Goal: Task Accomplishment & Management: Manage account settings

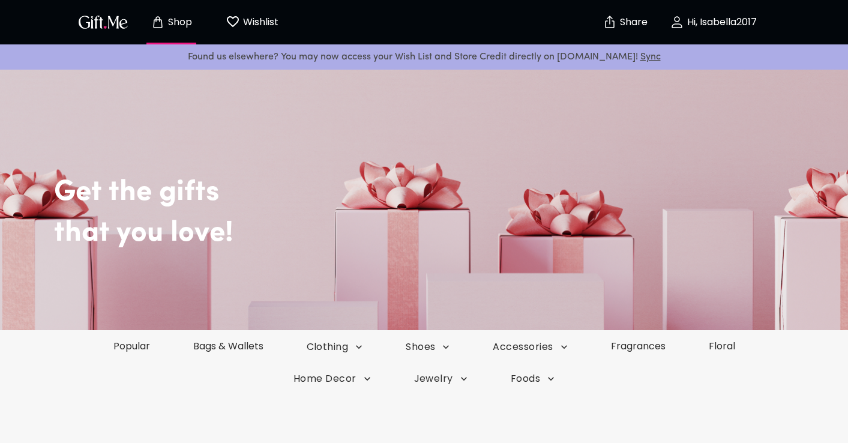
click at [249, 28] on p "Wishlist" at bounding box center [259, 22] width 38 height 16
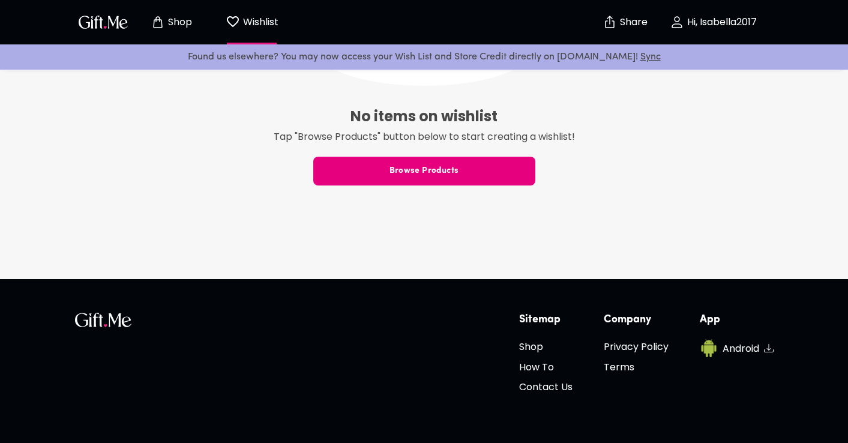
scroll to position [390, 0]
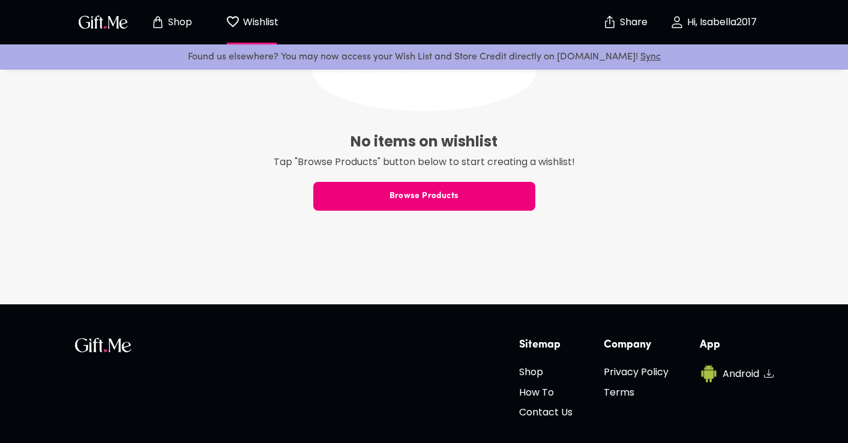
click at [470, 205] on button "Browse Products" at bounding box center [424, 196] width 222 height 29
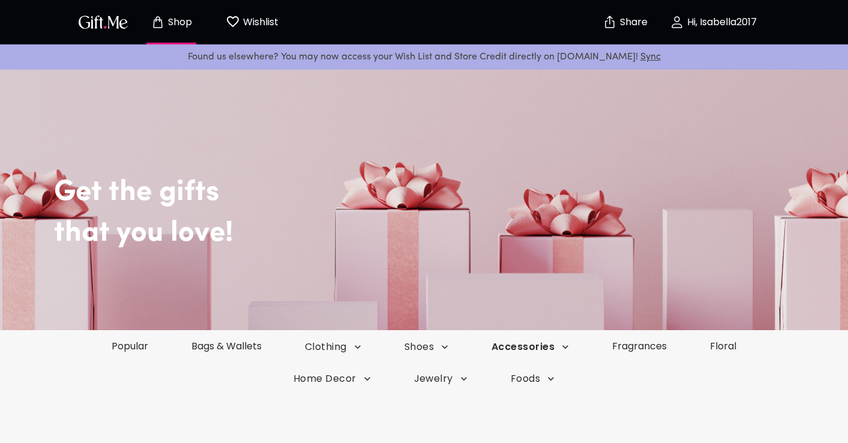
click at [568, 348] on icon "button" at bounding box center [565, 347] width 12 height 12
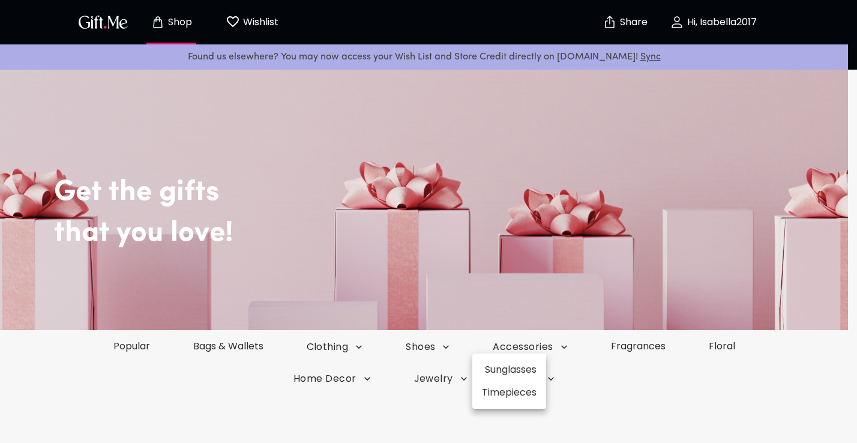
click at [568, 348] on div at bounding box center [428, 221] width 857 height 443
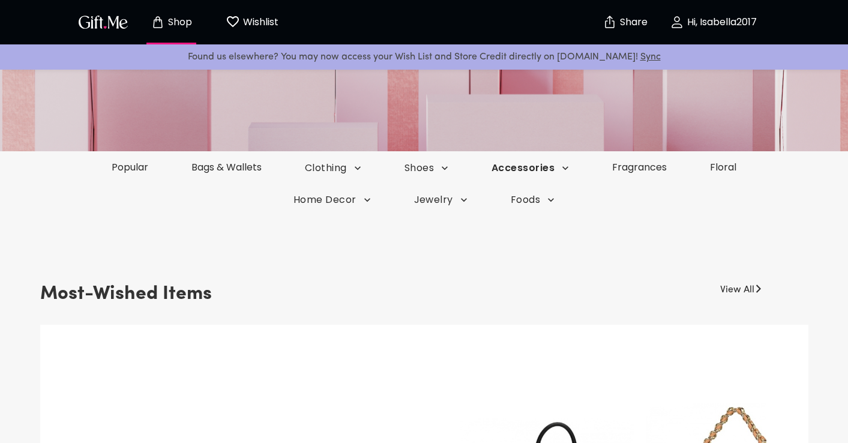
scroll to position [152, 0]
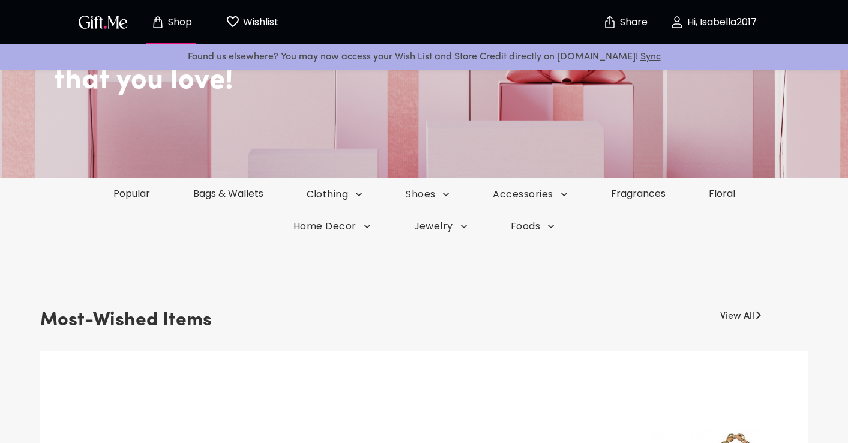
click at [137, 196] on link "Popular" at bounding box center [132, 194] width 80 height 14
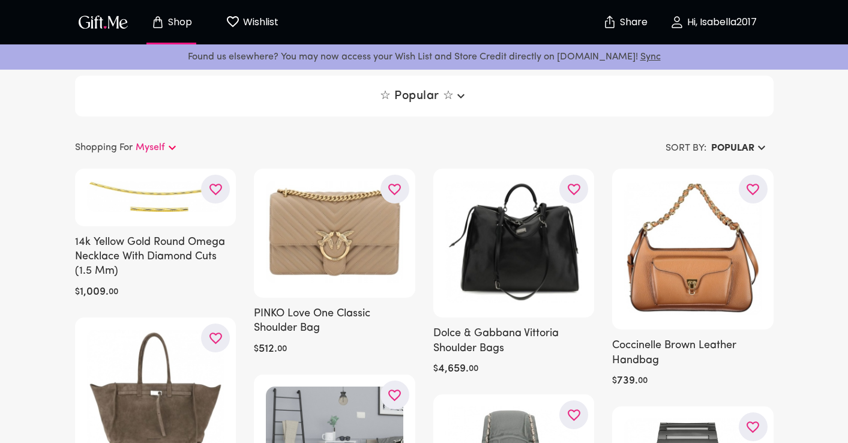
click at [729, 22] on p "Hi, Isabella2017" at bounding box center [720, 22] width 73 height 10
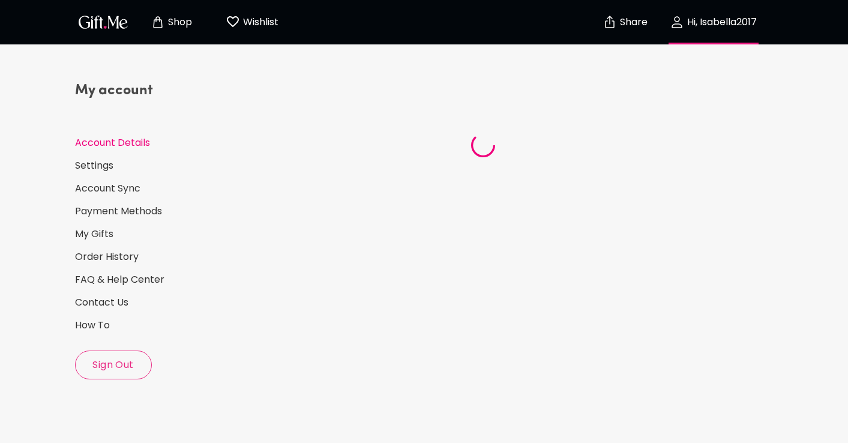
select select "US"
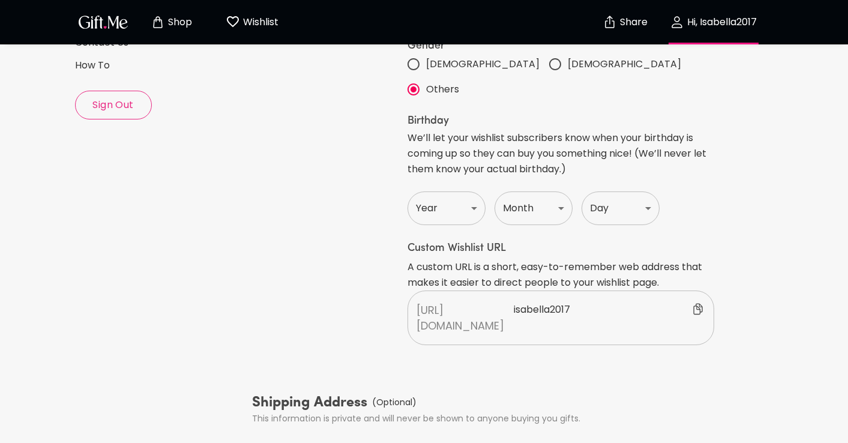
scroll to position [258, 0]
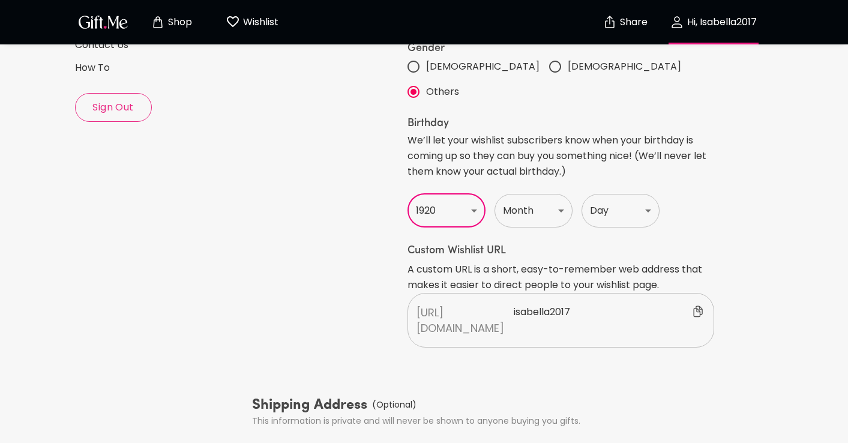
select select "2017"
select select "January"
select select "9"
click at [728, 214] on div "My account Account Details Settings Account Sync Payment Methods My Gifts Order…" at bounding box center [424, 282] width 708 height 956
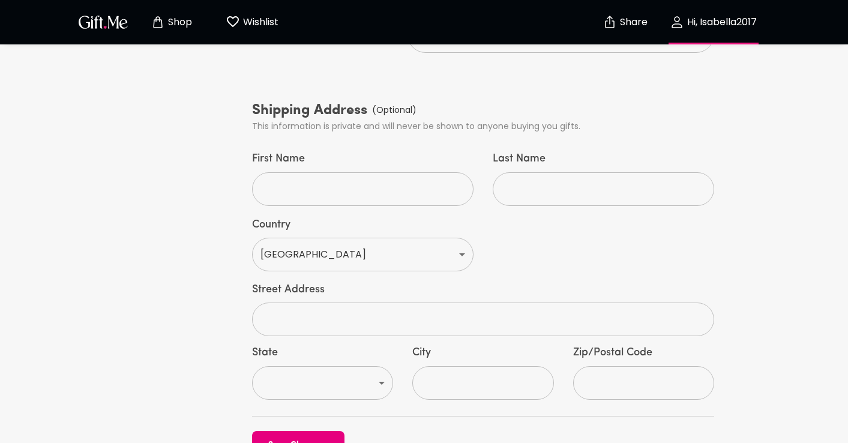
scroll to position [550, 0]
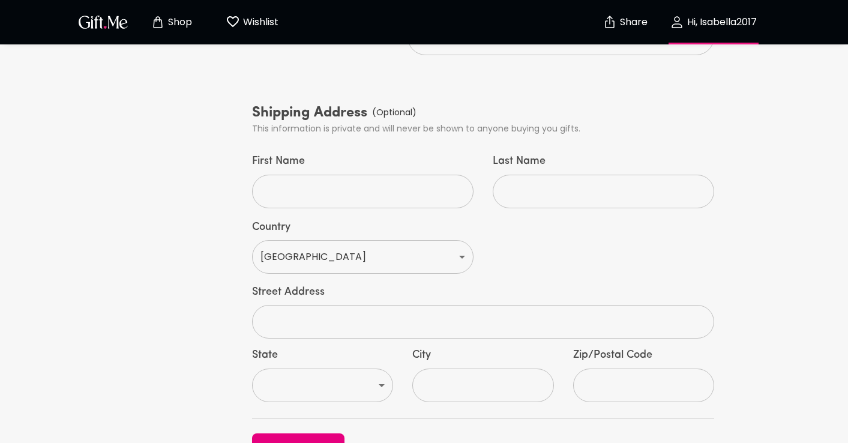
click at [414, 175] on input "First Name" at bounding box center [356, 192] width 208 height 34
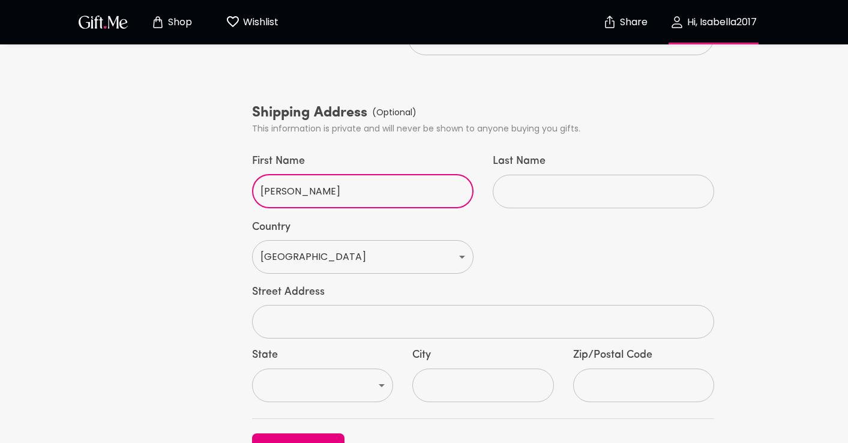
type input "Isabella"
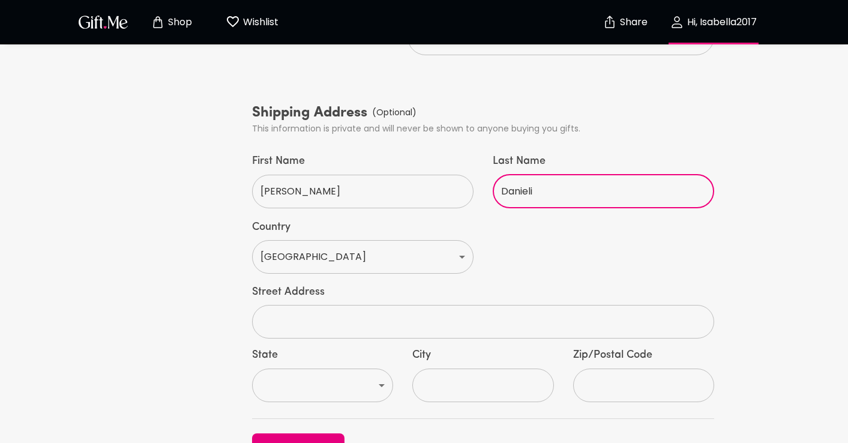
type input "Danieli"
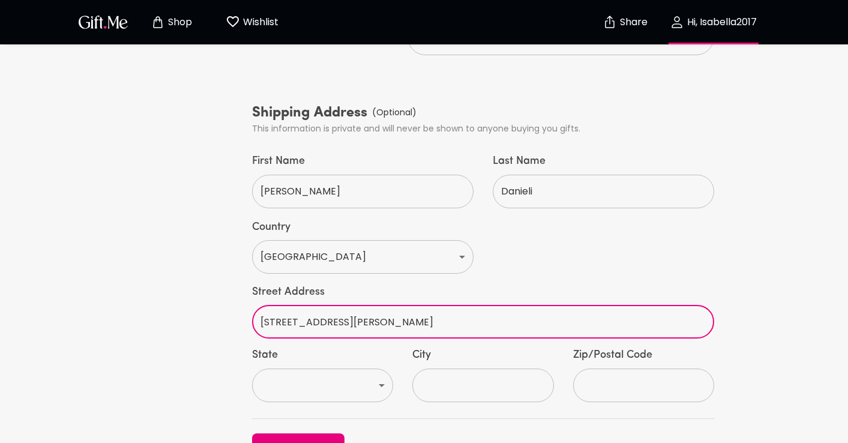
type input "7 Nina Meadows Drive"
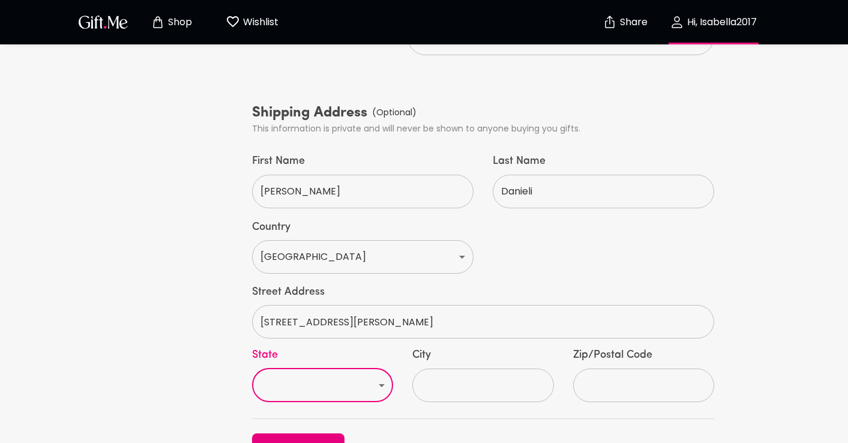
select select "SC"
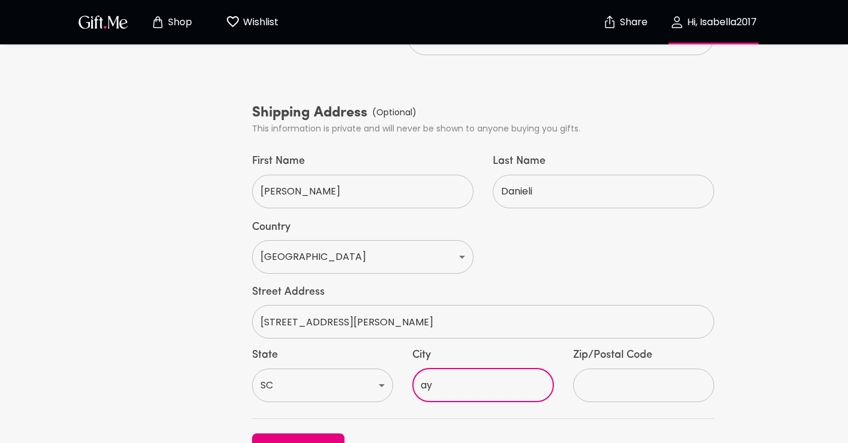
type input "a"
type input "Taylors"
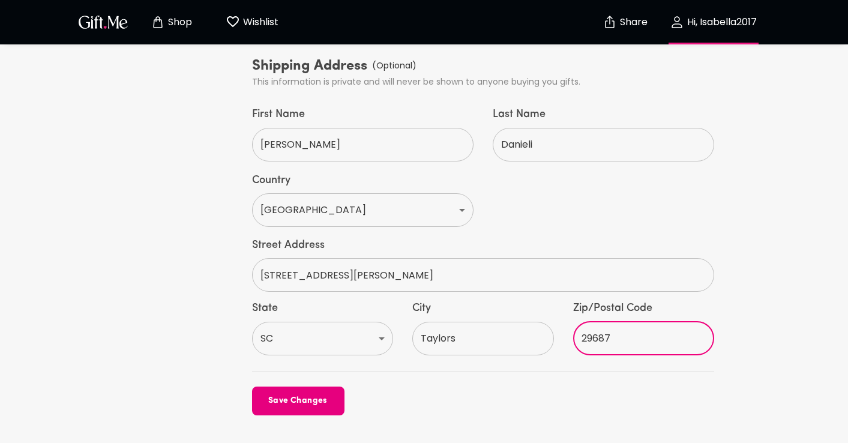
scroll to position [607, 0]
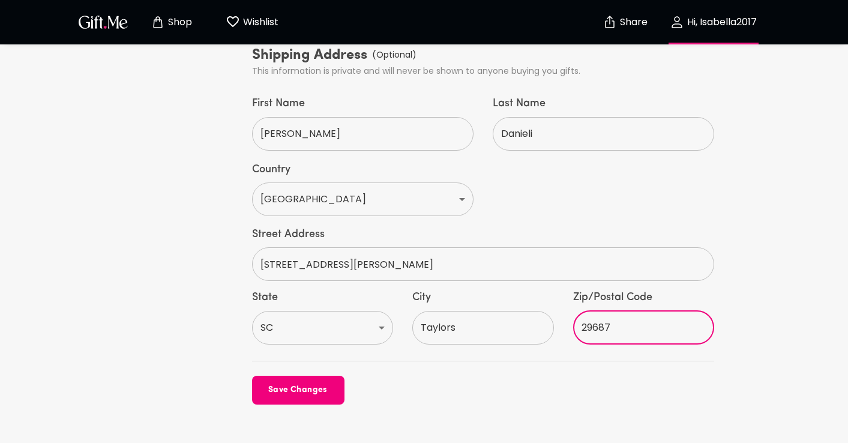
type input "29687"
click at [280, 384] on span "Save Changes" at bounding box center [298, 390] width 92 height 13
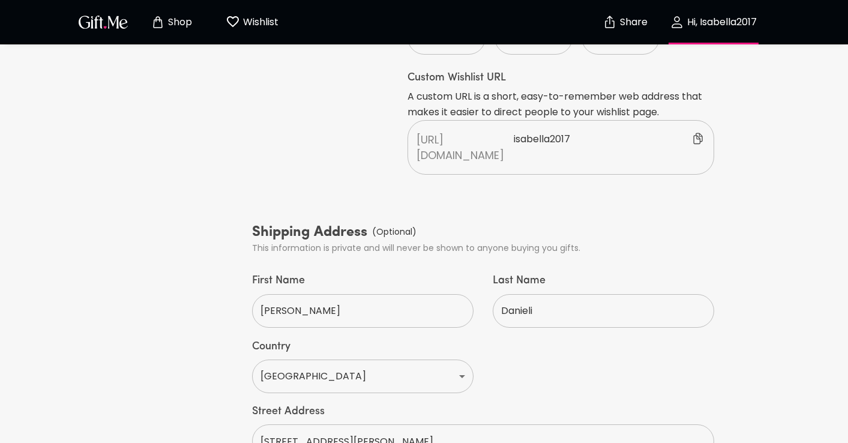
scroll to position [0, 0]
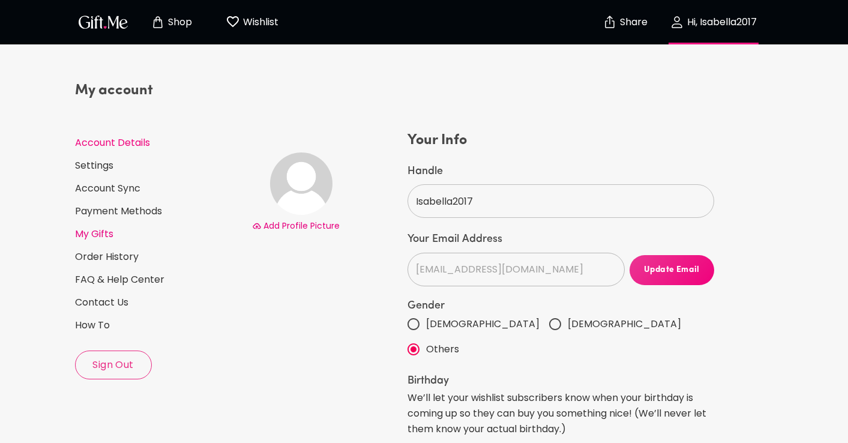
click at [97, 233] on link "My Gifts" at bounding box center [158, 234] width 167 height 13
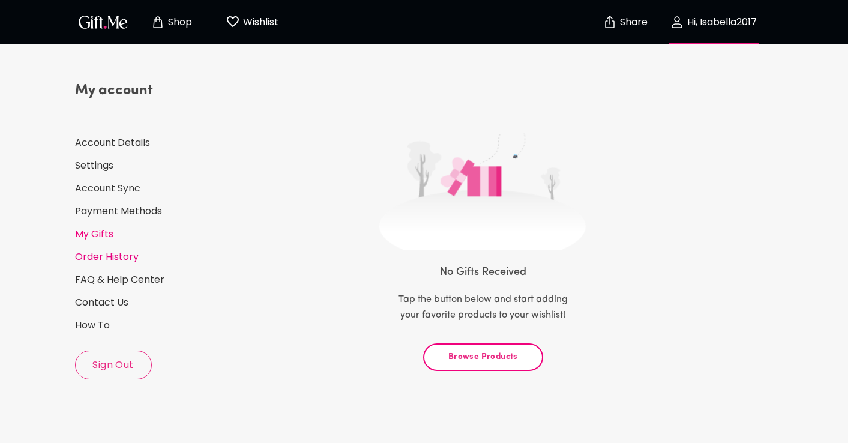
click at [101, 257] on link "Order History" at bounding box center [158, 256] width 167 height 13
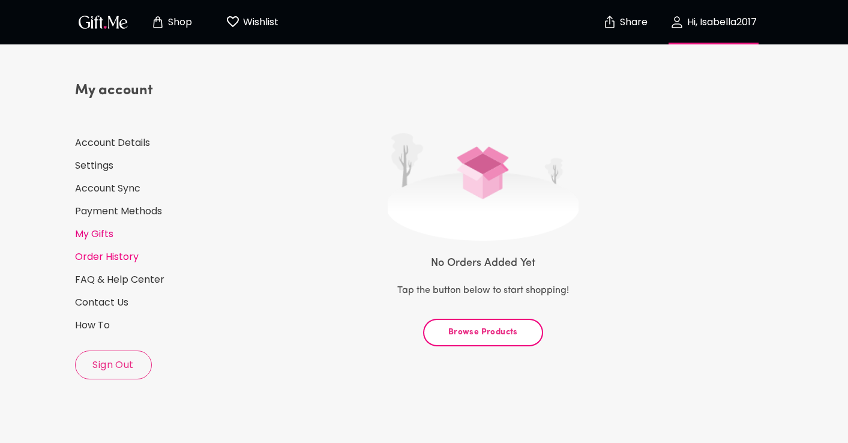
click at [110, 240] on link "My Gifts" at bounding box center [158, 234] width 167 height 13
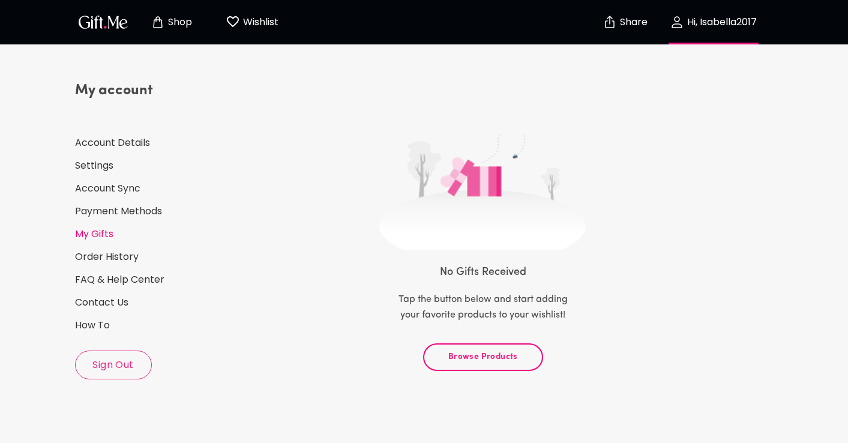
click at [474, 354] on span "Browse Products" at bounding box center [483, 357] width 100 height 13
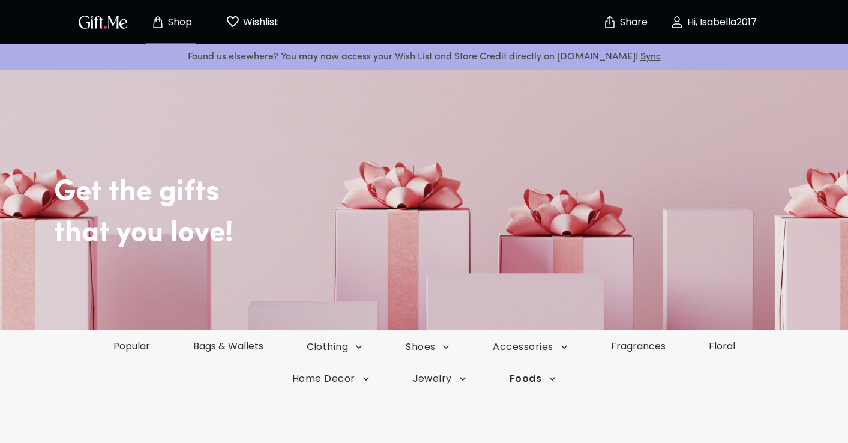
click at [540, 382] on span "Foods" at bounding box center [533, 378] width 46 height 13
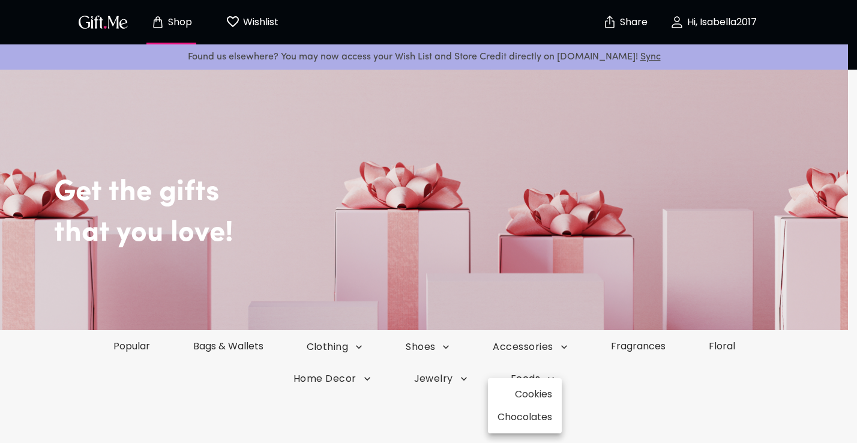
click at [450, 383] on div at bounding box center [428, 221] width 857 height 443
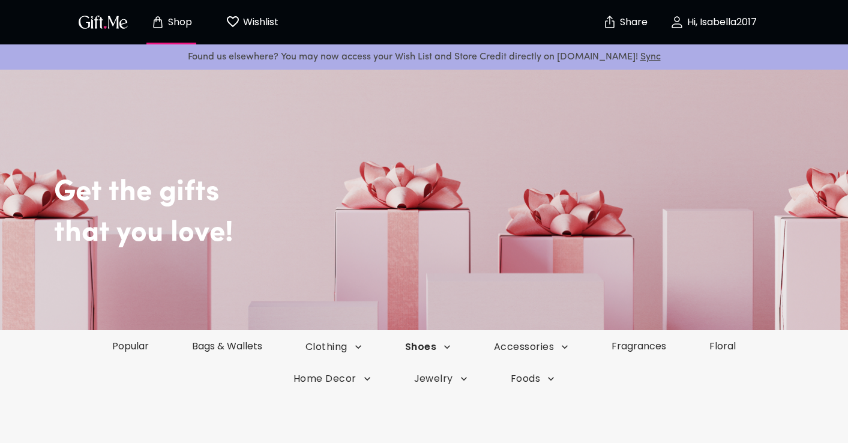
click at [452, 349] on icon "button" at bounding box center [447, 347] width 12 height 12
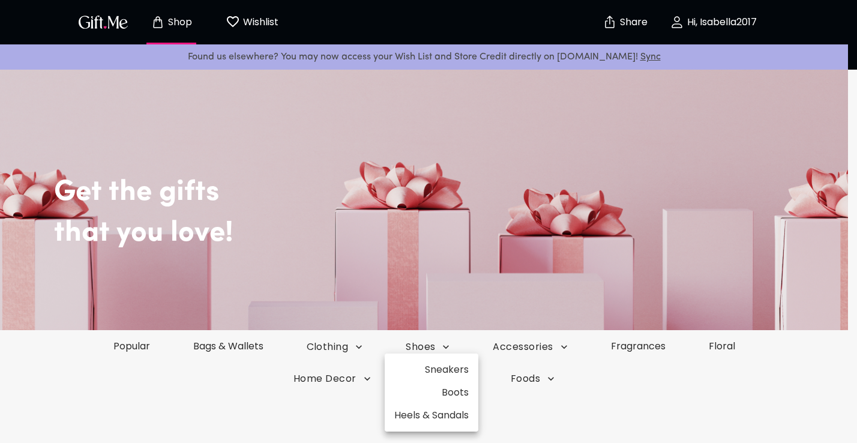
click at [451, 366] on li "Sneakers" at bounding box center [432, 369] width 94 height 23
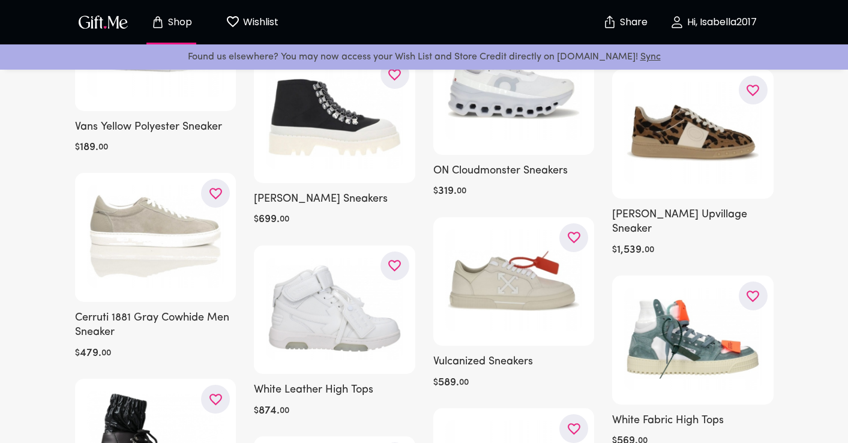
scroll to position [6848, 0]
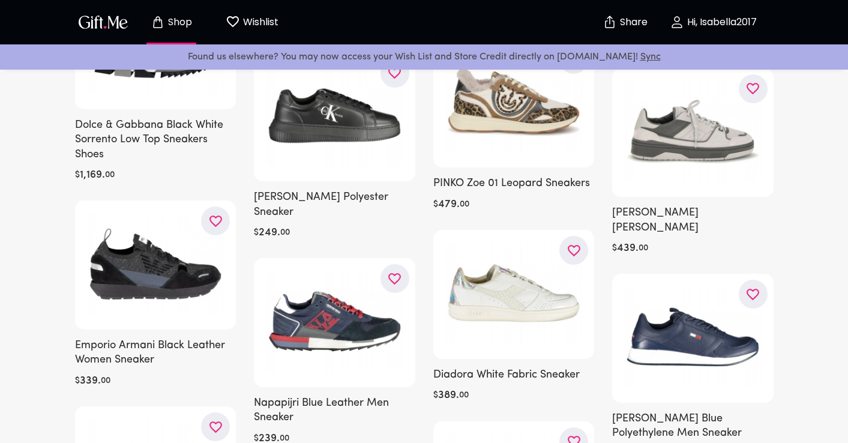
click at [268, 27] on p "Wishlist" at bounding box center [259, 22] width 38 height 16
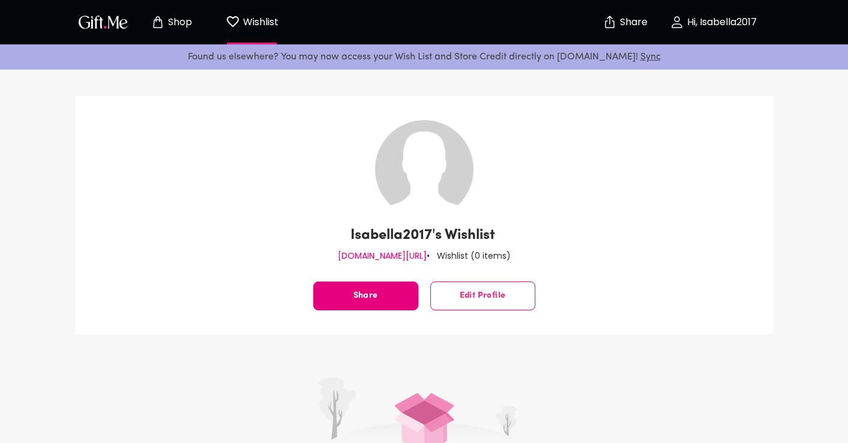
click at [640, 55] on link "Sync" at bounding box center [650, 57] width 20 height 10
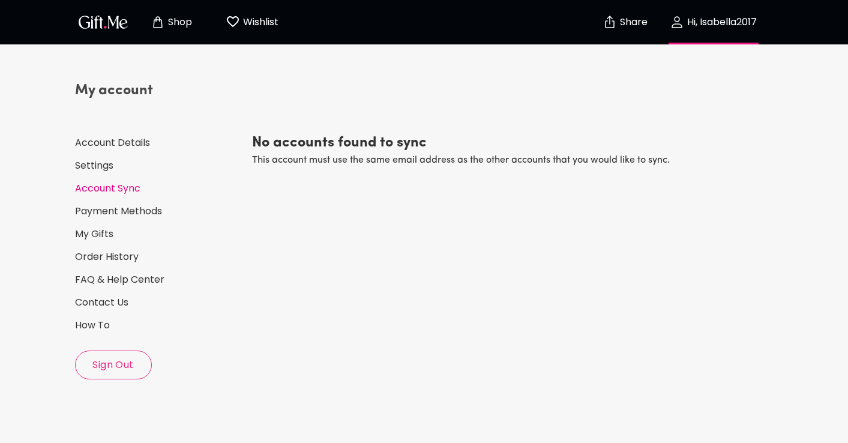
click at [99, 185] on link "Account Sync" at bounding box center [158, 188] width 167 height 13
click at [131, 262] on link "Order History" at bounding box center [158, 256] width 167 height 13
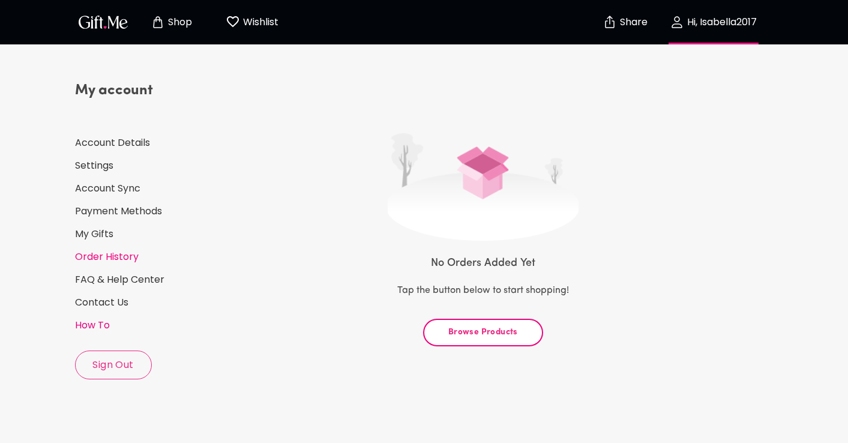
click at [106, 322] on link "How To" at bounding box center [158, 325] width 167 height 13
